Goal: Subscribe to service/newsletter

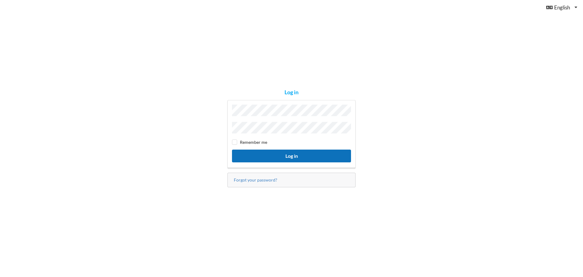
click at [258, 153] on button "Log in" at bounding box center [291, 155] width 119 height 12
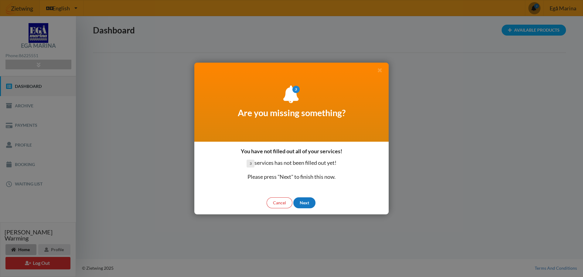
click at [308, 201] on div "Next" at bounding box center [304, 202] width 22 height 11
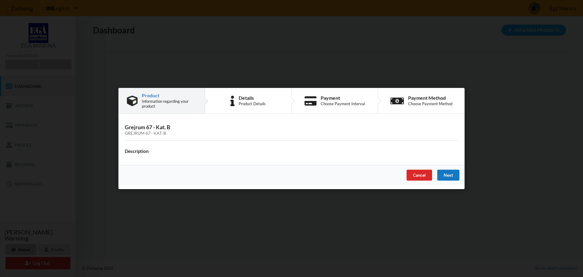
click at [454, 174] on div "Next" at bounding box center [448, 174] width 22 height 11
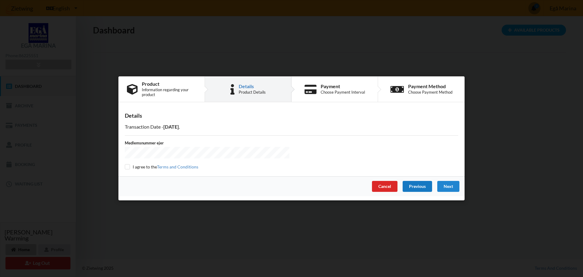
click at [422, 186] on div "Previous" at bounding box center [417, 186] width 29 height 11
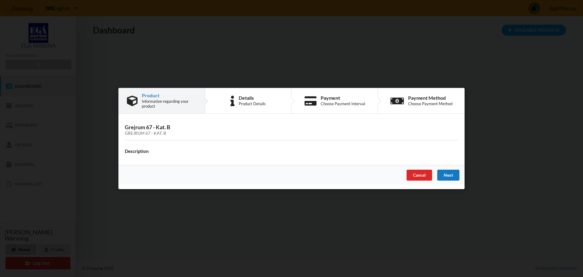
click at [450, 176] on div "Next" at bounding box center [448, 174] width 22 height 11
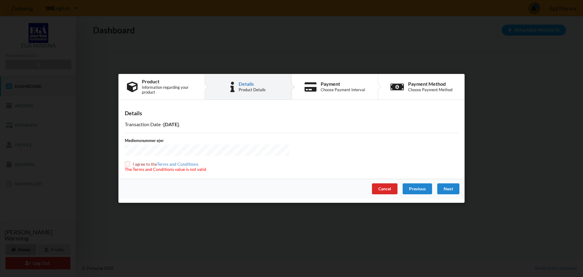
click at [125, 162] on input "checkbox" at bounding box center [127, 164] width 5 height 5
checkbox input "true"
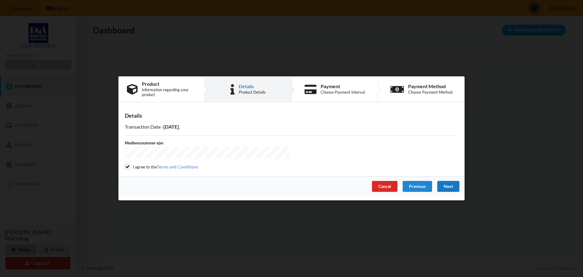
click at [446, 184] on div "Next" at bounding box center [448, 186] width 22 height 11
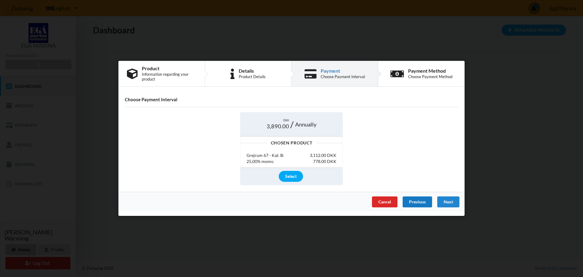
click at [416, 199] on div "Previous" at bounding box center [417, 201] width 29 height 11
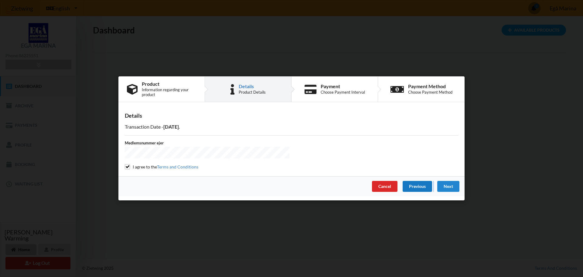
click at [416, 199] on div "Product Information regarding your product Details Product Details Payment Choo…" at bounding box center [291, 138] width 346 height 124
click at [156, 90] on div "Information regarding your product" at bounding box center [169, 92] width 54 height 10
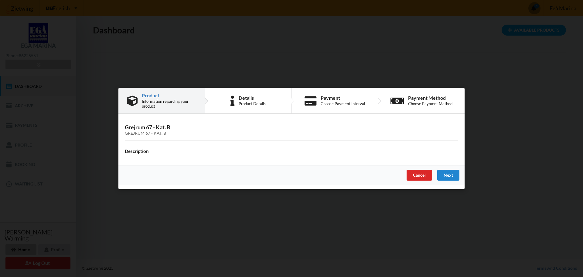
click at [145, 129] on h3 "Grejrum 67 - Kat. B Grejrum 67 - Kat. B" at bounding box center [291, 130] width 333 height 12
click at [247, 99] on div "Details" at bounding box center [252, 97] width 27 height 5
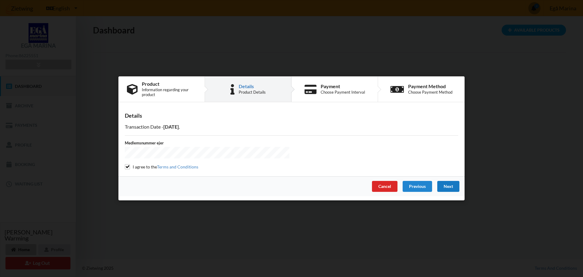
click at [446, 187] on div "Next" at bounding box center [448, 186] width 22 height 11
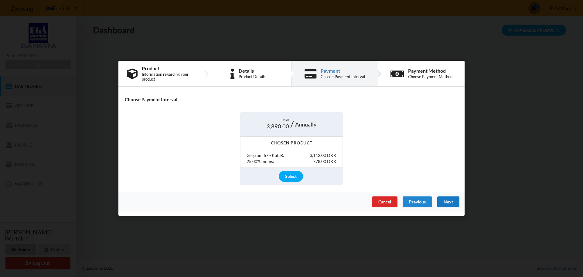
click at [446, 187] on div "DKK 3,890.00 Annually Chosen Product Grejrum 67 - Kat. B: 3,112.00 DKK 25,00% m…" at bounding box center [292, 148] width 342 height 81
click at [450, 200] on div "Next" at bounding box center [448, 201] width 22 height 11
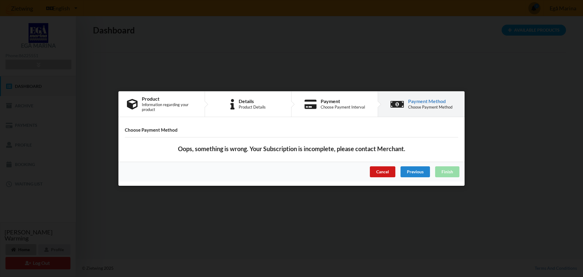
click at [387, 172] on div "Cancel" at bounding box center [383, 171] width 26 height 11
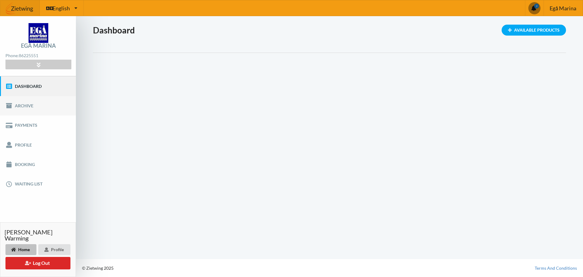
click at [30, 104] on link "Archive" at bounding box center [38, 105] width 76 height 19
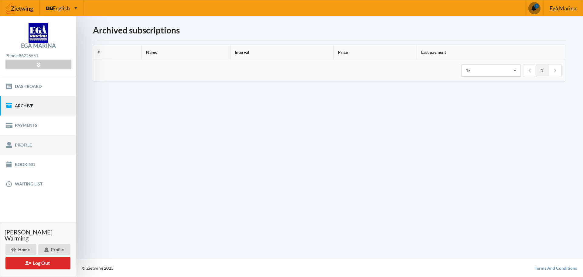
click at [24, 144] on link "Profile" at bounding box center [38, 144] width 76 height 19
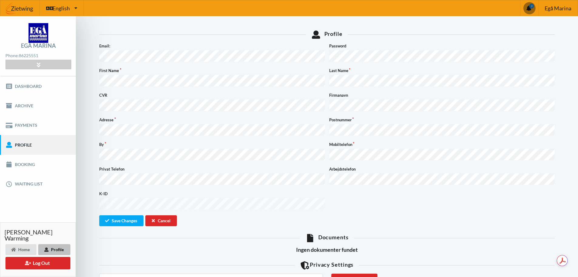
click at [95, 168] on div "Email: Password First Name Last Name CVR Firmanavn Adresse Postnummer By Mobilt…" at bounding box center [327, 135] width 464 height 192
click at [116, 215] on button "Save Changes" at bounding box center [121, 220] width 44 height 11
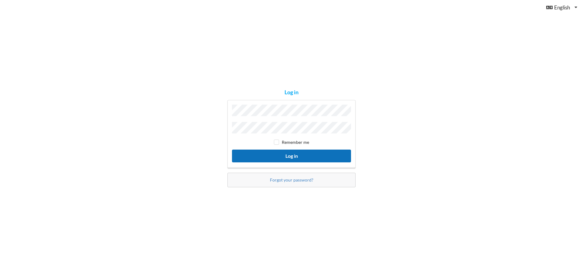
click at [287, 151] on button "Log in" at bounding box center [291, 155] width 119 height 12
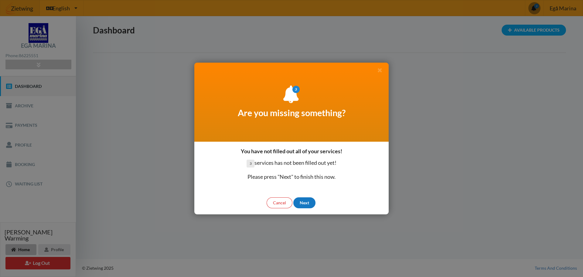
click at [305, 202] on div "Next" at bounding box center [304, 202] width 22 height 11
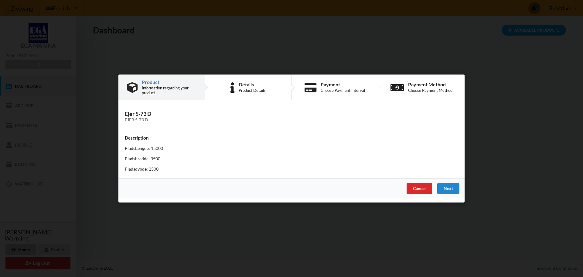
click at [146, 162] on div "Pladslængde: 15000 Pladsbredde: 3500 Pladsdybde: 2500" at bounding box center [291, 158] width 333 height 27
click at [447, 188] on div "Next" at bounding box center [448, 188] width 22 height 11
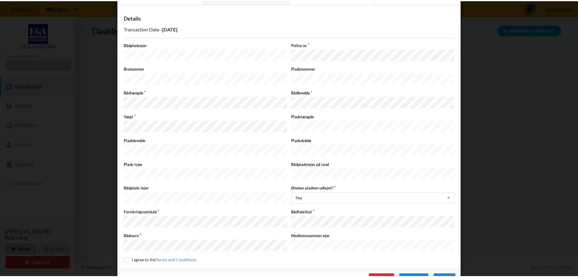
scroll to position [35, 0]
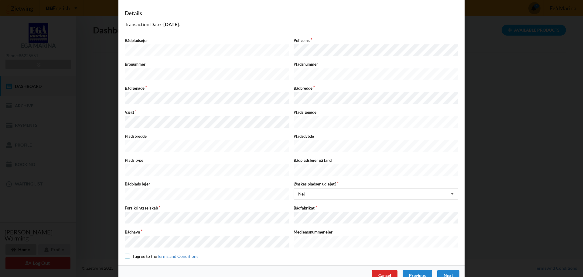
click at [126, 253] on input "checkbox" at bounding box center [127, 255] width 5 height 5
checkbox input "true"
click at [447, 270] on div "Next" at bounding box center [448, 275] width 22 height 11
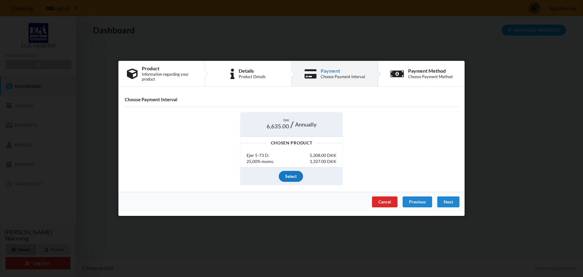
click at [289, 176] on div "Select" at bounding box center [291, 176] width 24 height 11
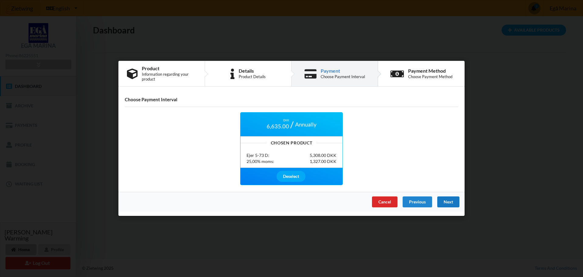
click at [454, 202] on div "Next" at bounding box center [448, 201] width 22 height 11
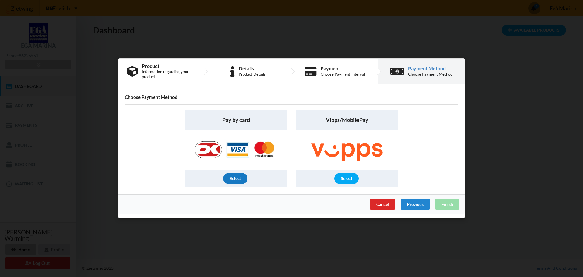
click at [237, 178] on div "Select" at bounding box center [235, 178] width 24 height 11
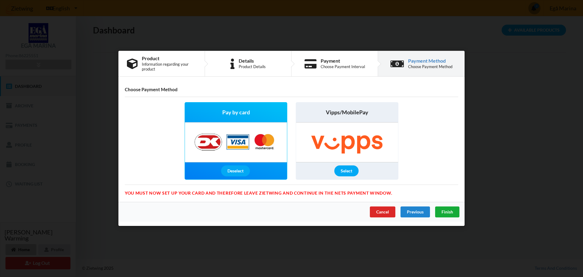
click at [451, 211] on span "Finish" at bounding box center [448, 211] width 12 height 5
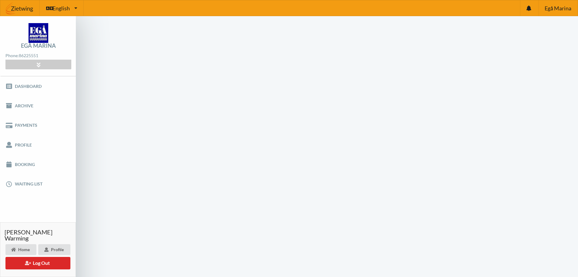
scroll to position [0, 0]
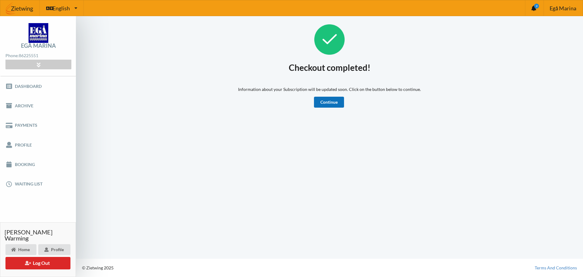
click at [337, 101] on link "Continue" at bounding box center [329, 102] width 30 height 11
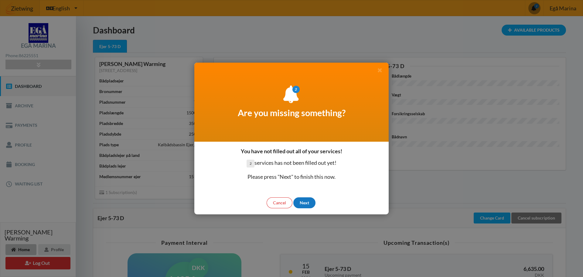
click at [308, 203] on div "Next" at bounding box center [304, 202] width 22 height 11
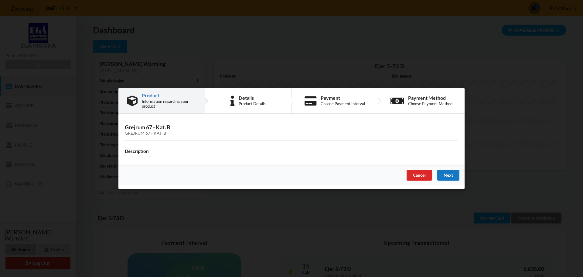
click at [450, 172] on div "Next" at bounding box center [448, 174] width 22 height 11
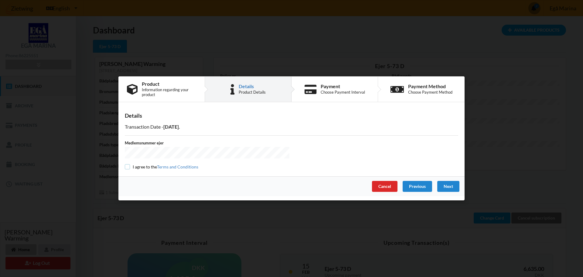
click at [127, 165] on input "checkbox" at bounding box center [127, 166] width 5 height 5
checkbox input "true"
click at [454, 184] on div "Next" at bounding box center [448, 186] width 22 height 11
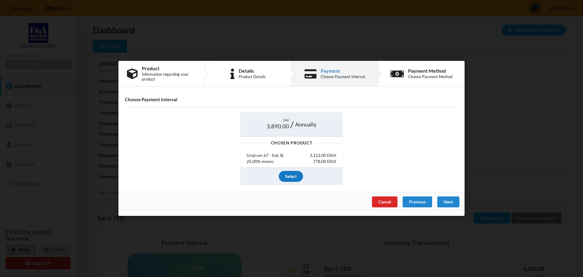
click at [290, 174] on div "Select" at bounding box center [291, 176] width 24 height 11
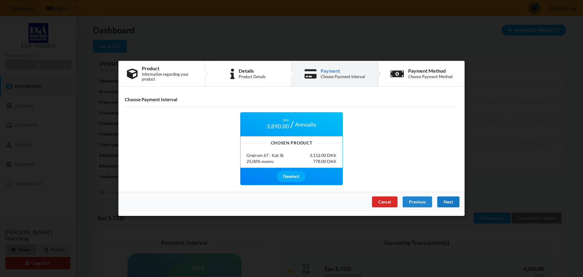
click at [452, 202] on div "Next" at bounding box center [448, 201] width 22 height 11
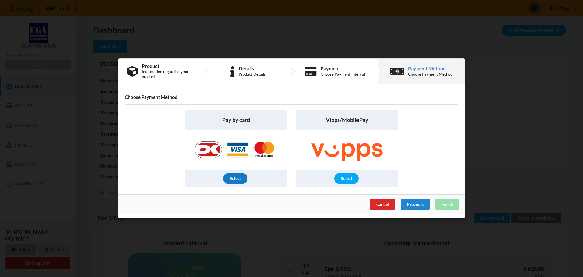
click at [238, 176] on div "Select" at bounding box center [235, 178] width 24 height 11
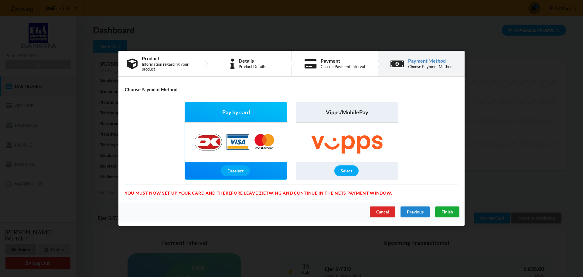
click at [455, 210] on div "Finish" at bounding box center [447, 211] width 24 height 11
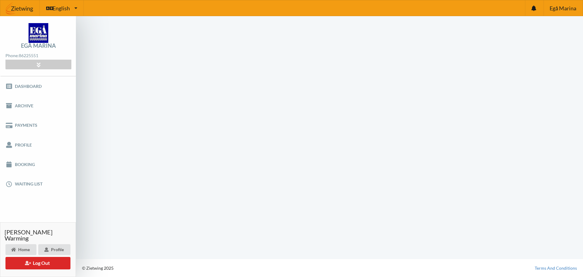
scroll to position [0, 0]
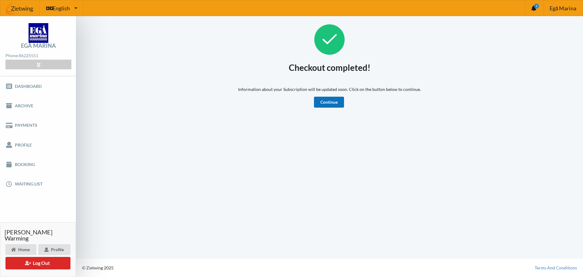
click at [327, 106] on link "Continue" at bounding box center [329, 102] width 30 height 11
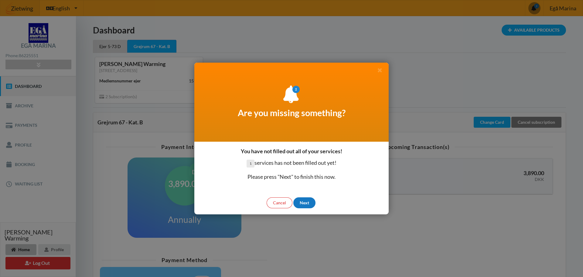
click at [308, 200] on div "Next" at bounding box center [304, 202] width 22 height 11
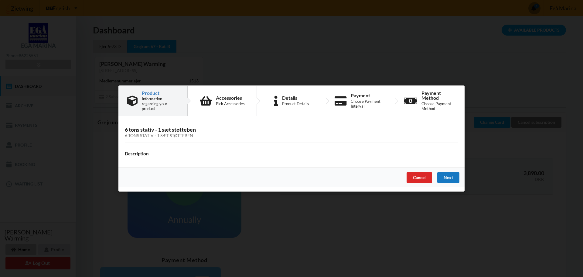
click at [453, 176] on div "Next" at bounding box center [448, 177] width 22 height 11
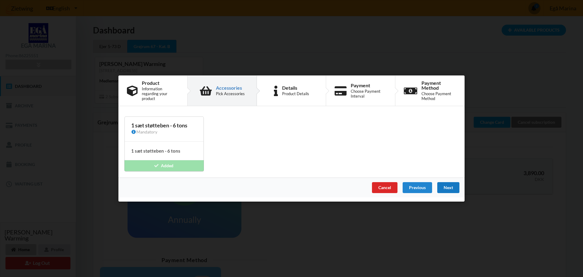
click at [452, 187] on div "Next" at bounding box center [448, 187] width 22 height 11
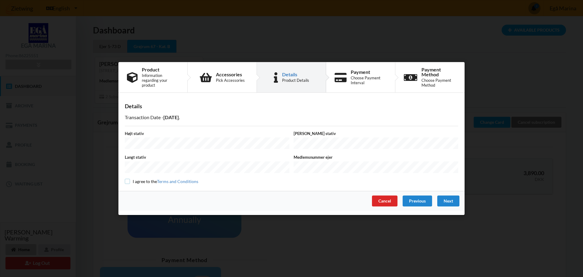
click at [128, 180] on input "checkbox" at bounding box center [127, 181] width 5 height 5
checkbox input "true"
click at [449, 200] on div "Next" at bounding box center [448, 200] width 22 height 11
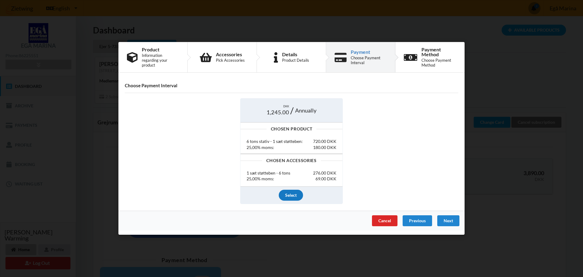
click at [292, 196] on div "Select" at bounding box center [291, 194] width 24 height 11
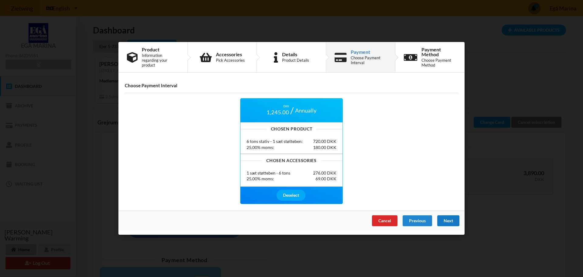
click at [454, 220] on div "Next" at bounding box center [448, 220] width 22 height 11
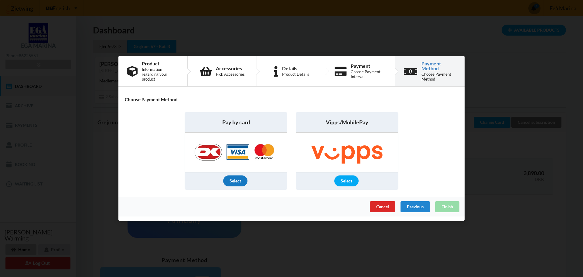
click at [239, 181] on div "Select" at bounding box center [235, 181] width 24 height 11
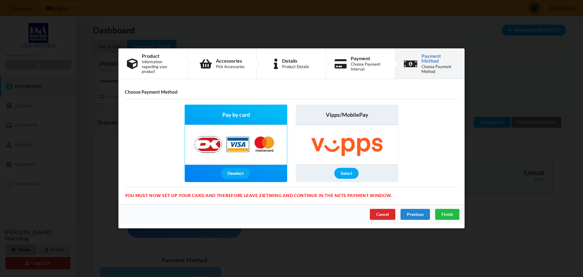
drag, startPoint x: 234, startPoint y: 174, endPoint x: 318, endPoint y: 211, distance: 92.0
click at [318, 211] on div "Product Information regarding your product Accessories Pick Accessories Details…" at bounding box center [291, 138] width 346 height 180
click at [449, 215] on span "Finish" at bounding box center [448, 214] width 12 height 5
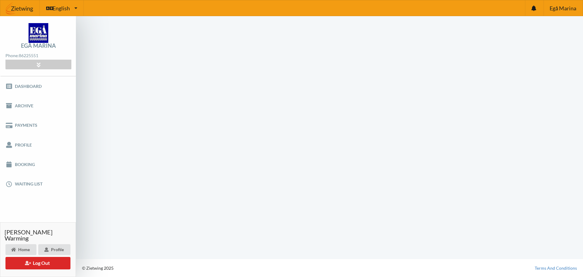
scroll to position [0, 0]
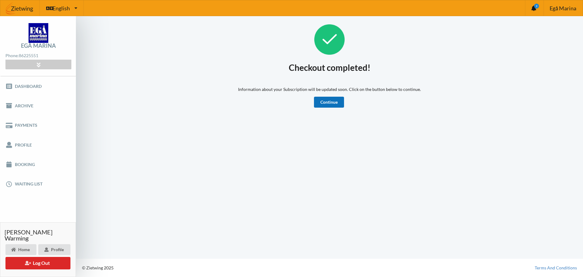
click at [331, 104] on link "Continue" at bounding box center [329, 102] width 30 height 11
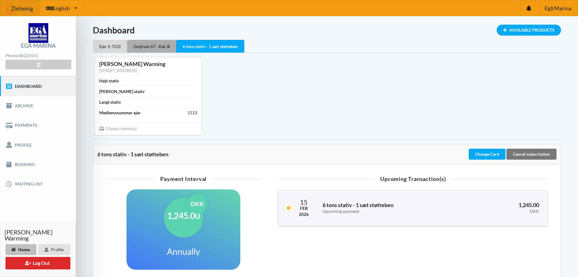
click at [159, 45] on div "Grejrum 67 - Kat. B" at bounding box center [151, 46] width 49 height 13
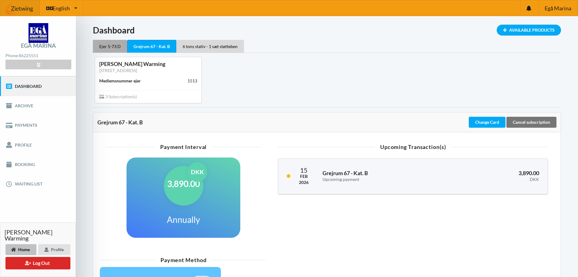
click at [109, 47] on div "Ejer 5-73 D" at bounding box center [110, 46] width 34 height 13
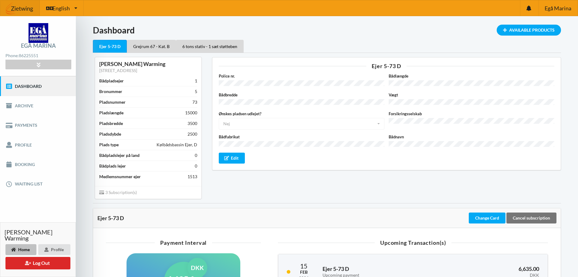
click at [18, 8] on img at bounding box center [19, 8] width 39 height 18
